Goal: Task Accomplishment & Management: Use online tool/utility

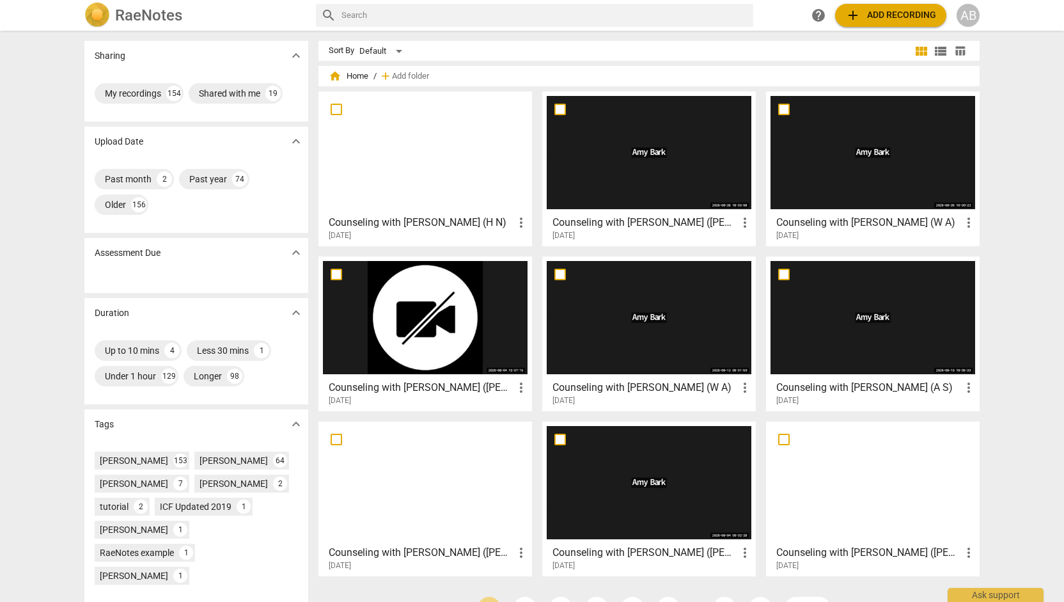
click at [912, 9] on span "add Add recording" at bounding box center [891, 15] width 91 height 15
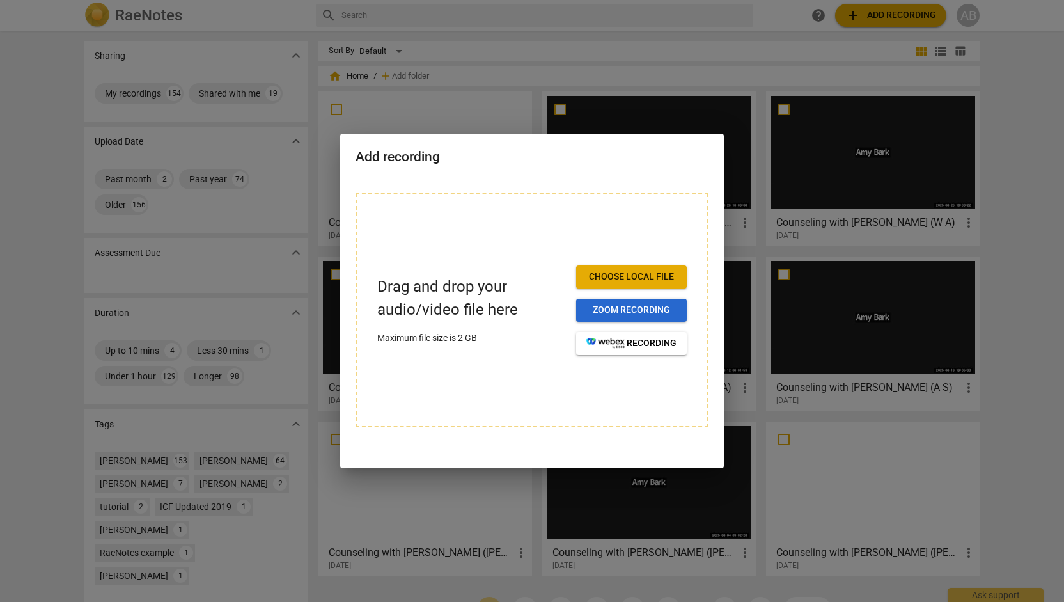
click at [654, 315] on span "Zoom recording" at bounding box center [632, 310] width 90 height 13
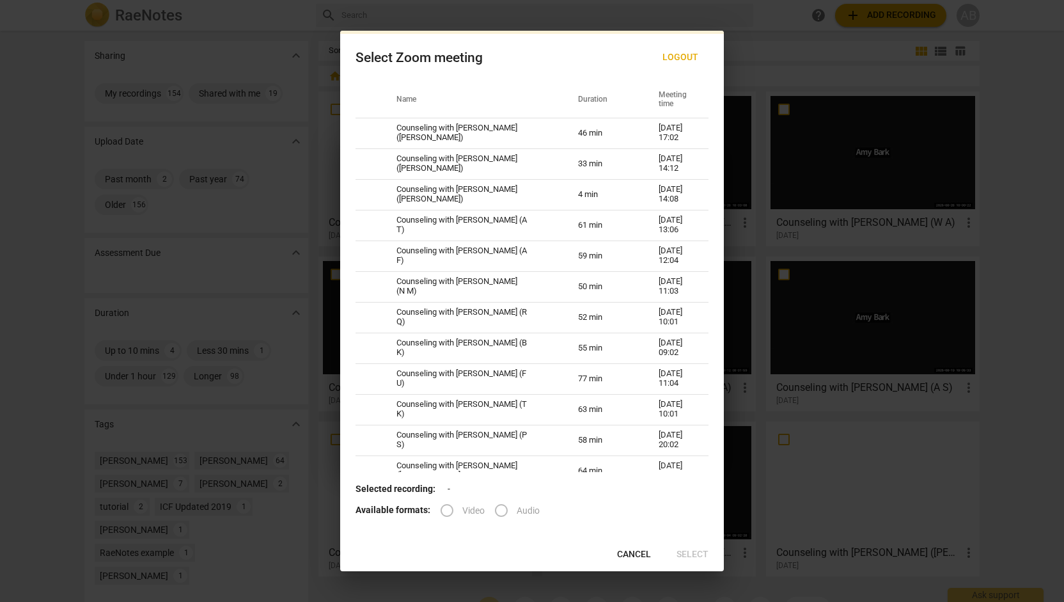
click at [720, 89] on div "Name Duration Meeting time Counseling with [PERSON_NAME] ([PERSON_NAME]) 46 min…" at bounding box center [532, 277] width 384 height 390
click at [543, 385] on td "Counseling with [PERSON_NAME] (F U)" at bounding box center [472, 378] width 182 height 31
radio input "true"
click at [445, 514] on input "Video" at bounding box center [447, 510] width 31 height 31
click at [697, 557] on span "Select" at bounding box center [693, 554] width 32 height 13
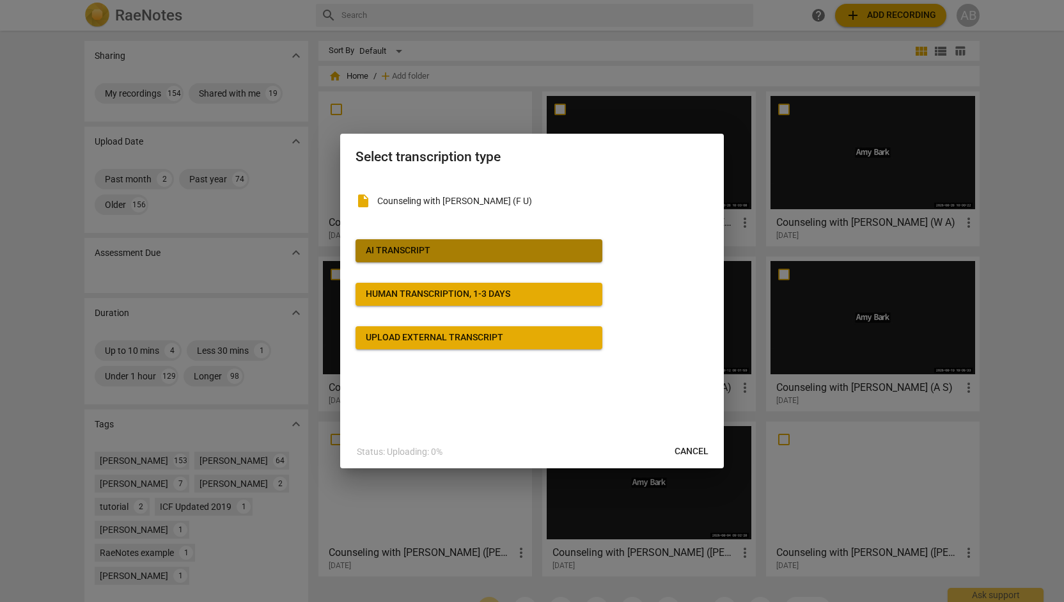
click at [510, 257] on span "AI Transcript" at bounding box center [479, 250] width 226 height 13
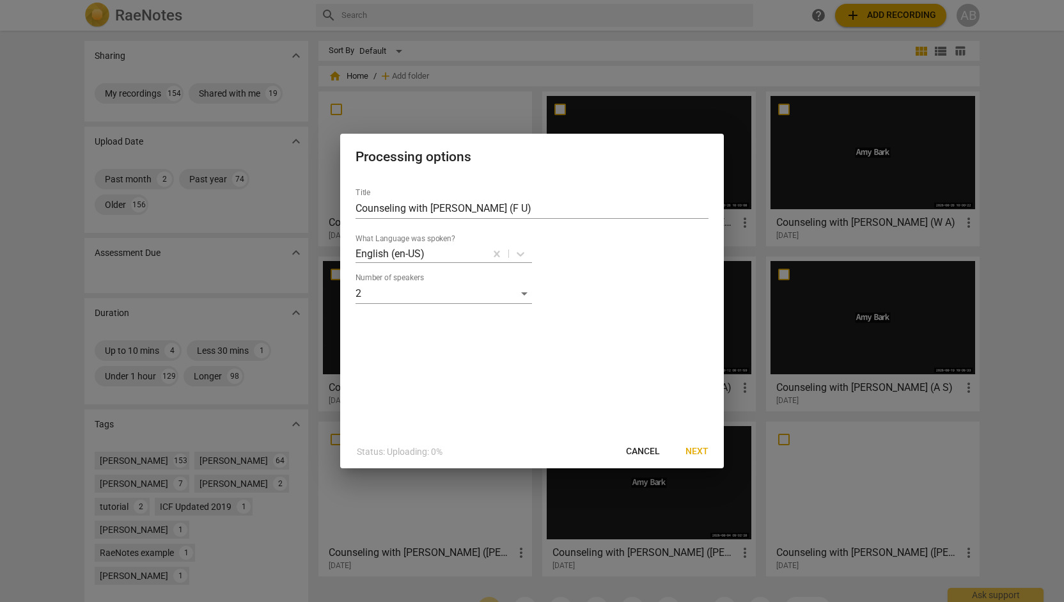
click at [703, 452] on span "Next" at bounding box center [697, 451] width 23 height 13
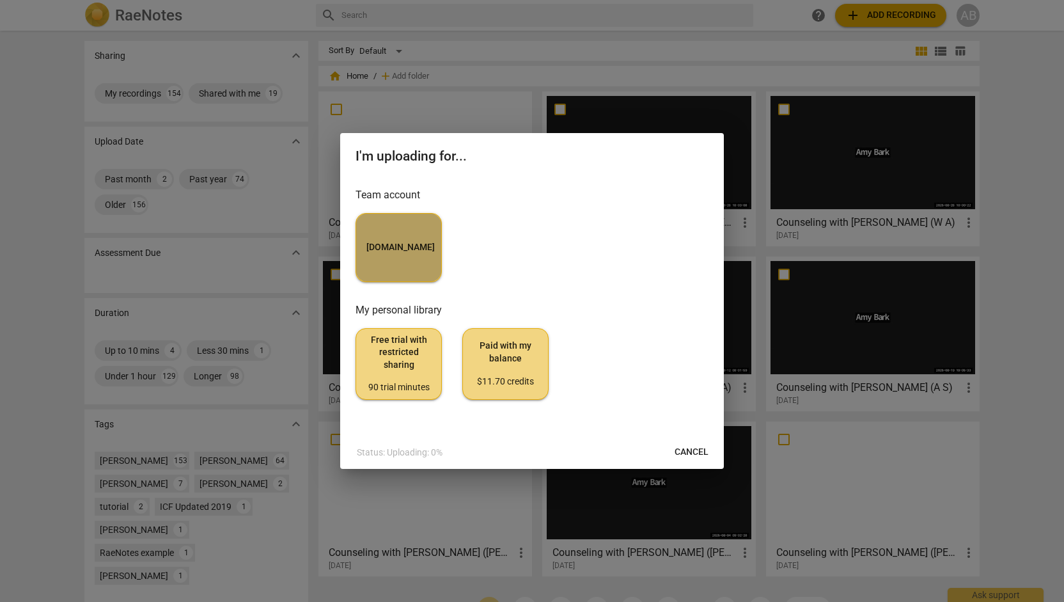
click at [415, 229] on button "MyCounselor.Online" at bounding box center [399, 247] width 86 height 69
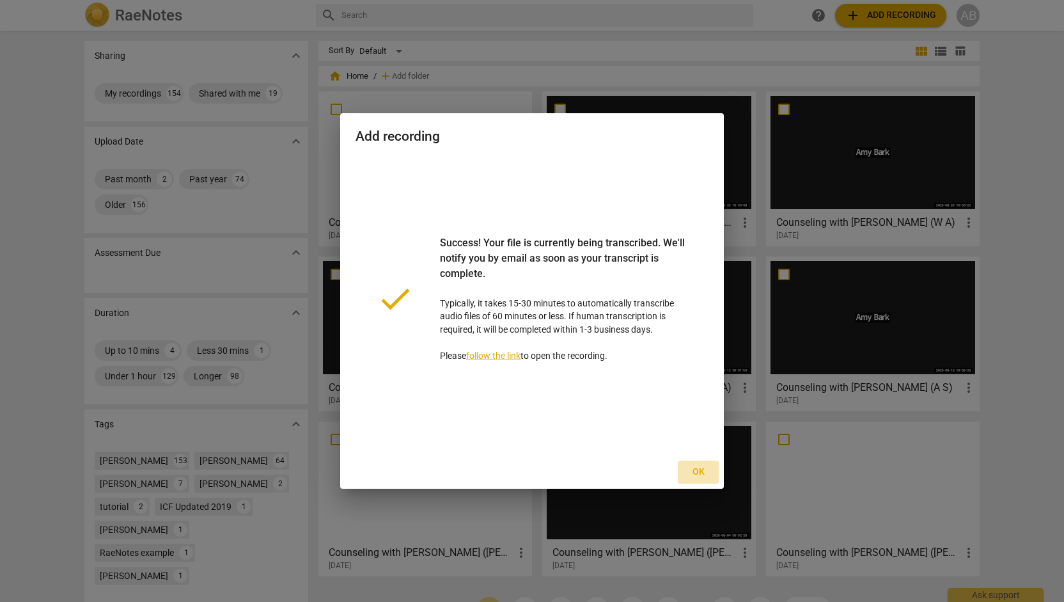
click at [697, 478] on span "Ok" at bounding box center [698, 472] width 20 height 13
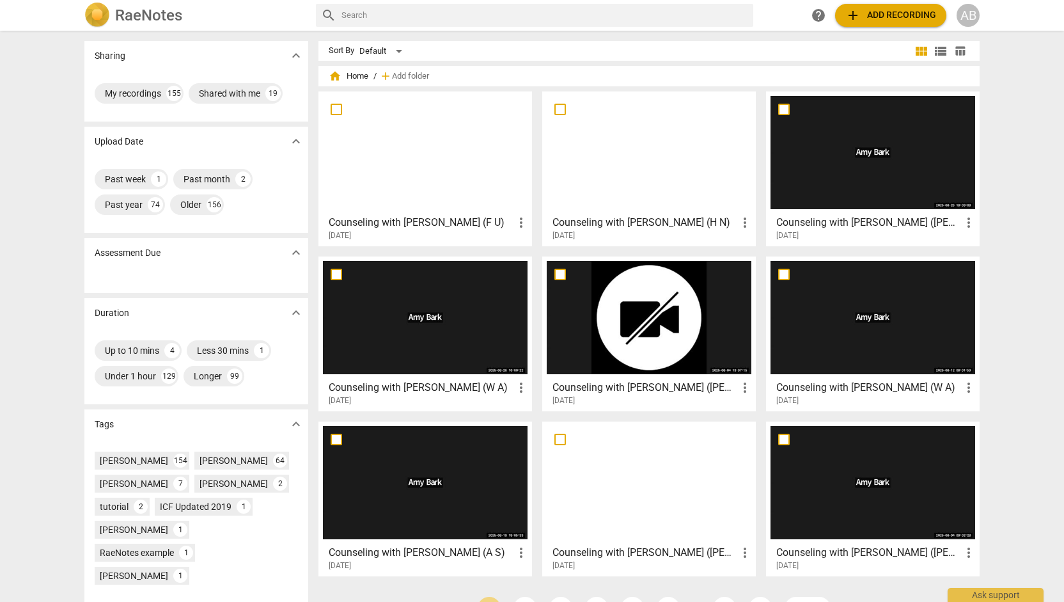
click at [409, 180] on div at bounding box center [425, 152] width 205 height 113
